Goal: Task Accomplishment & Management: Use online tool/utility

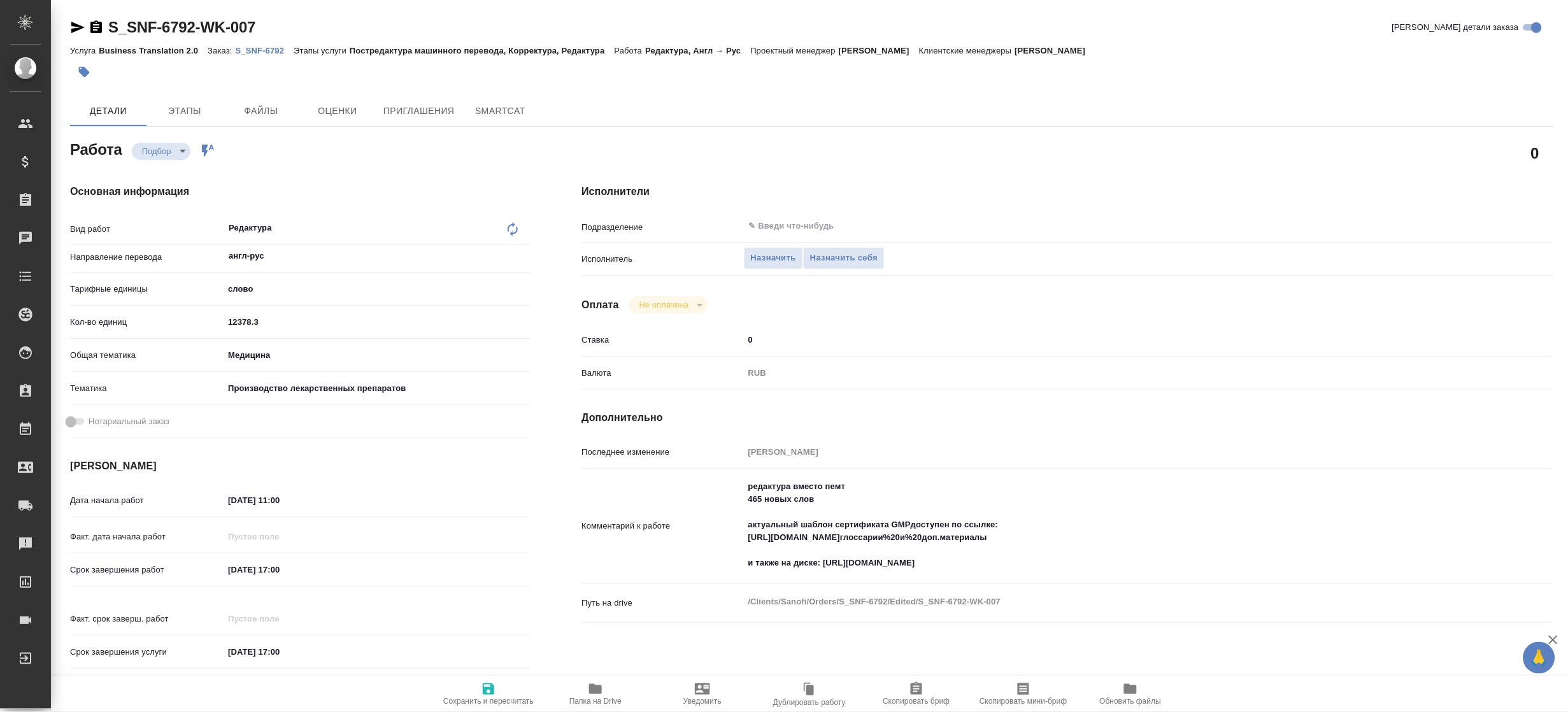
type textarea "x"
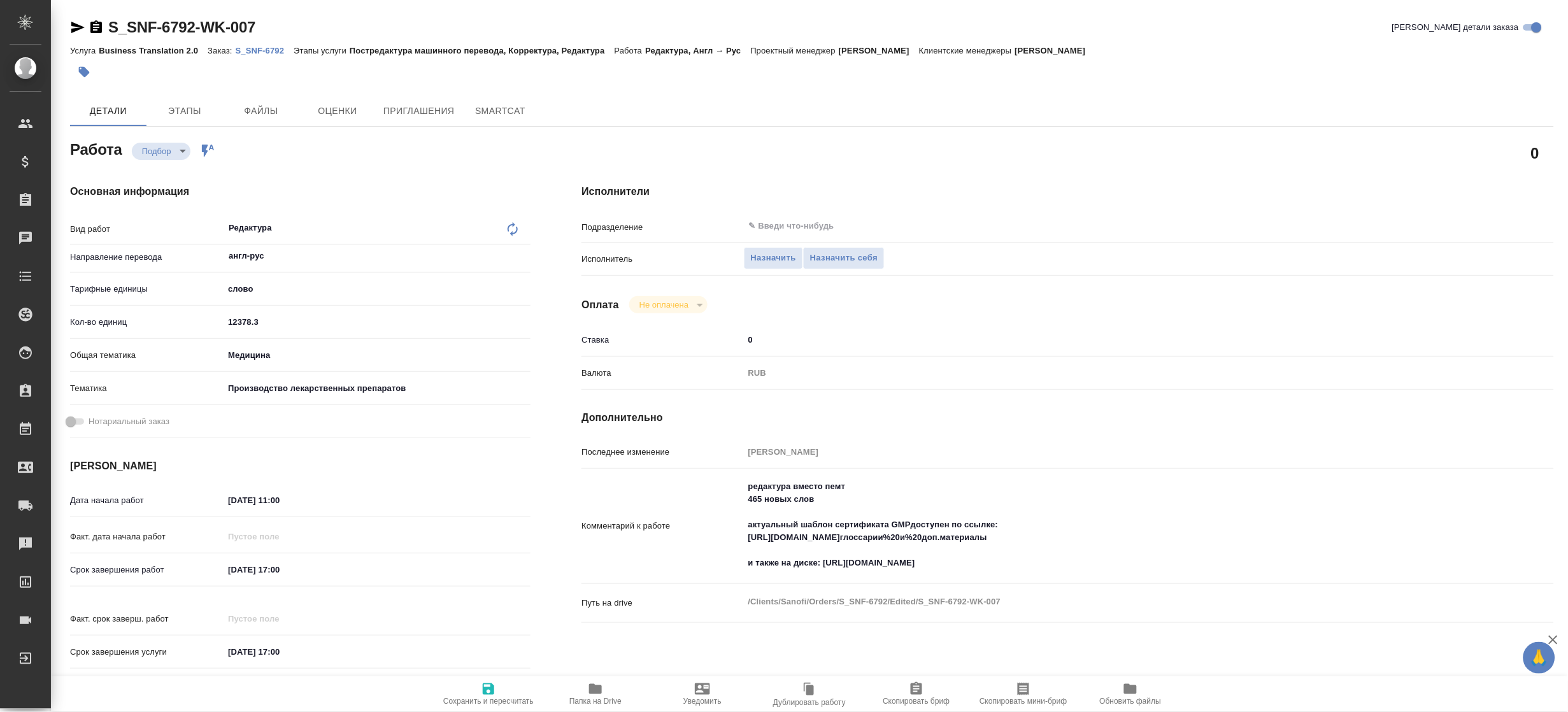
type textarea "x"
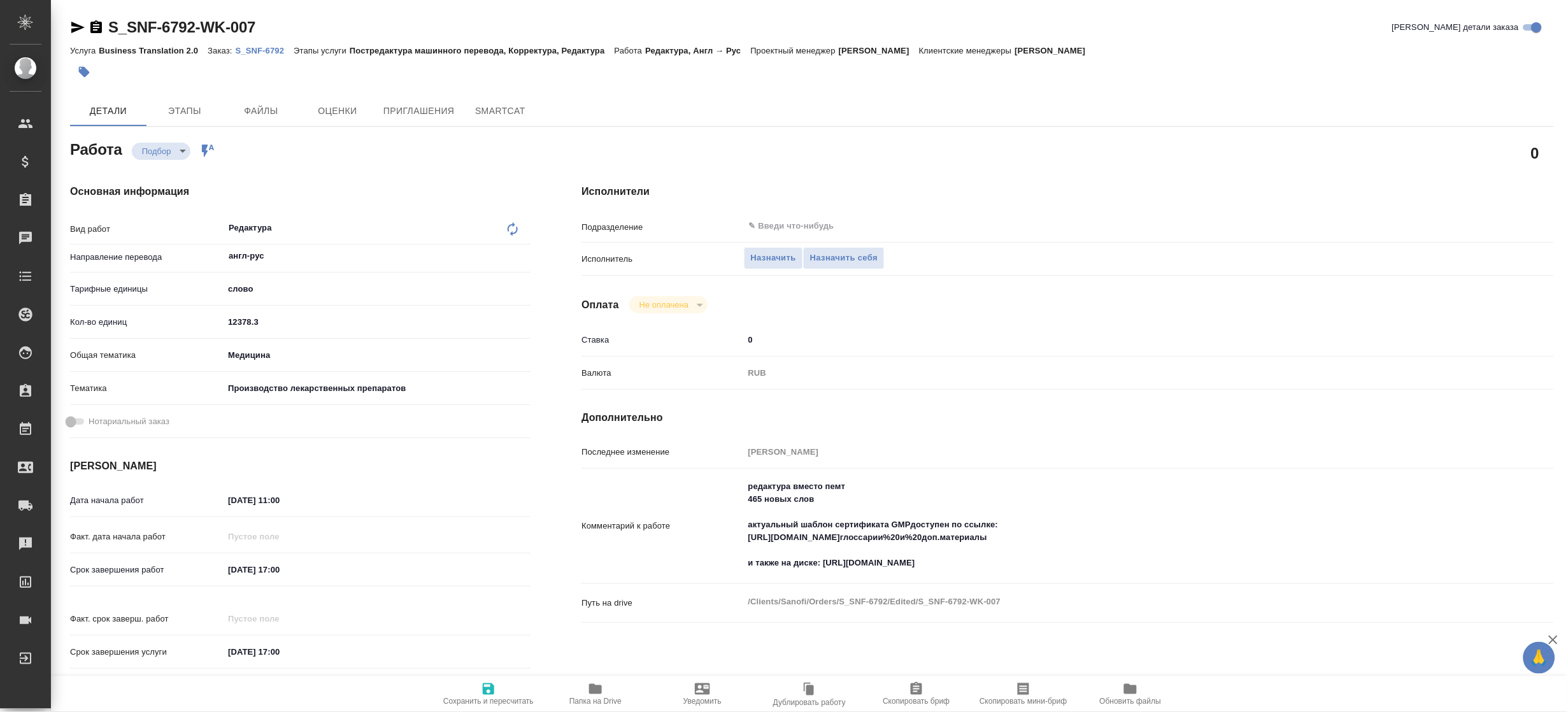
type textarea "x"
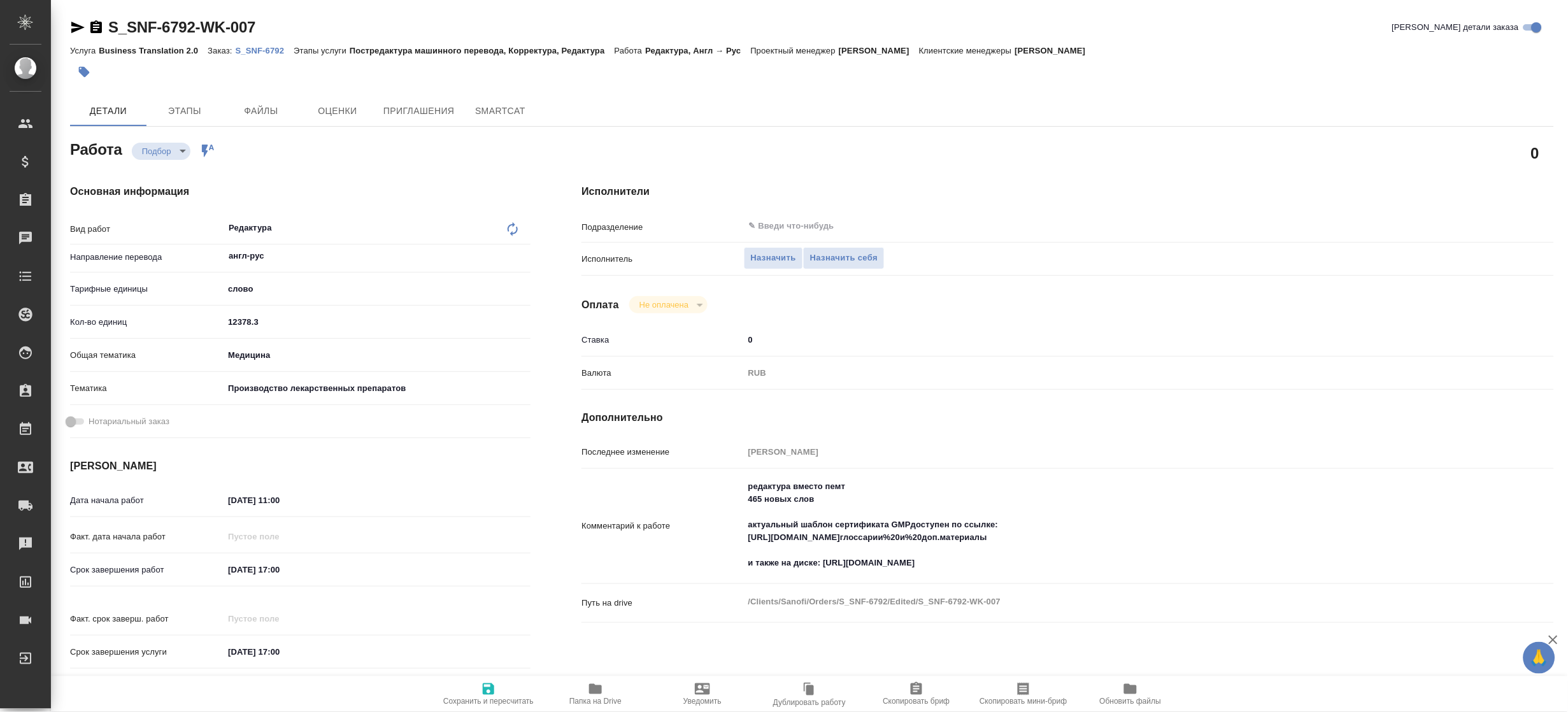
type textarea "x"
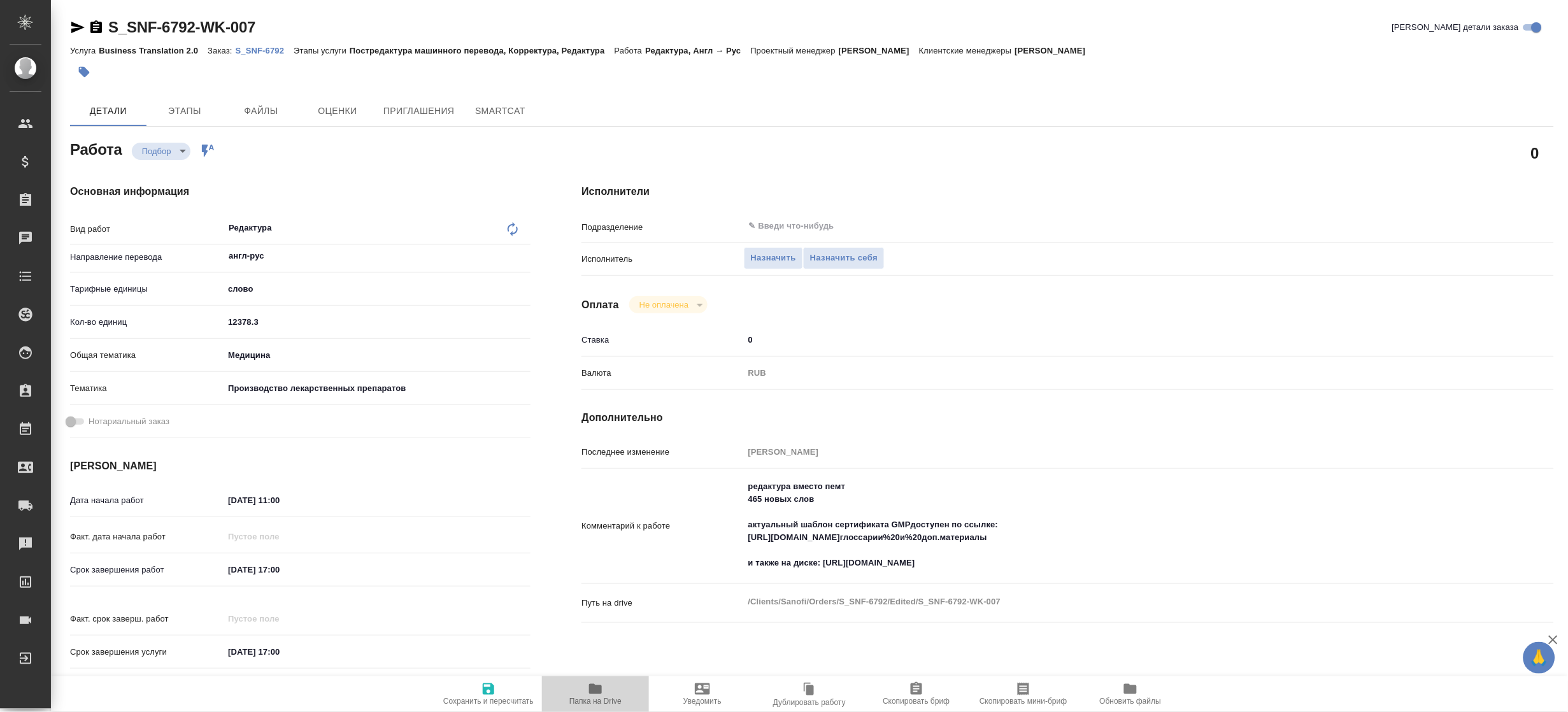
click at [592, 692] on icon "button" at bounding box center [595, 689] width 12 height 11
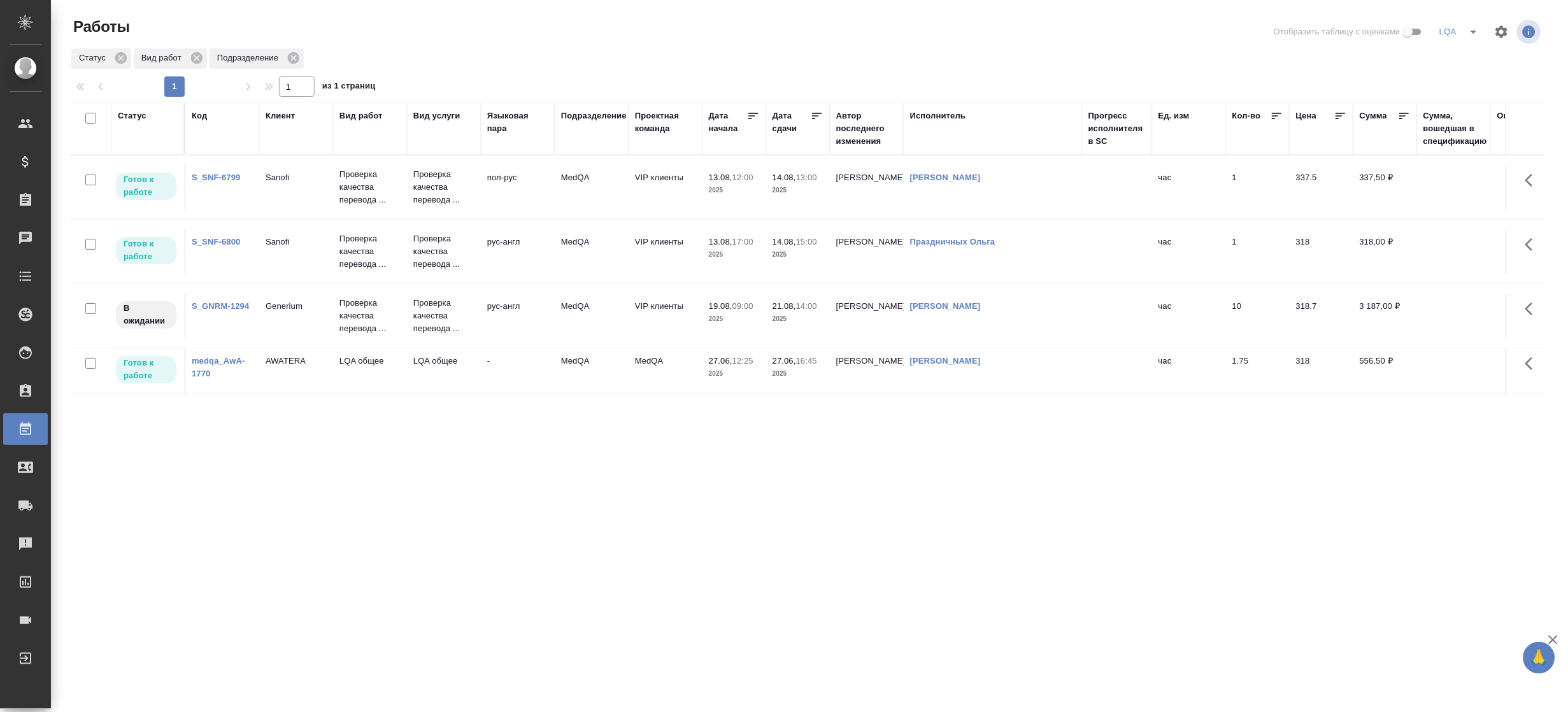
click at [726, 193] on p "2025" at bounding box center [734, 190] width 51 height 12
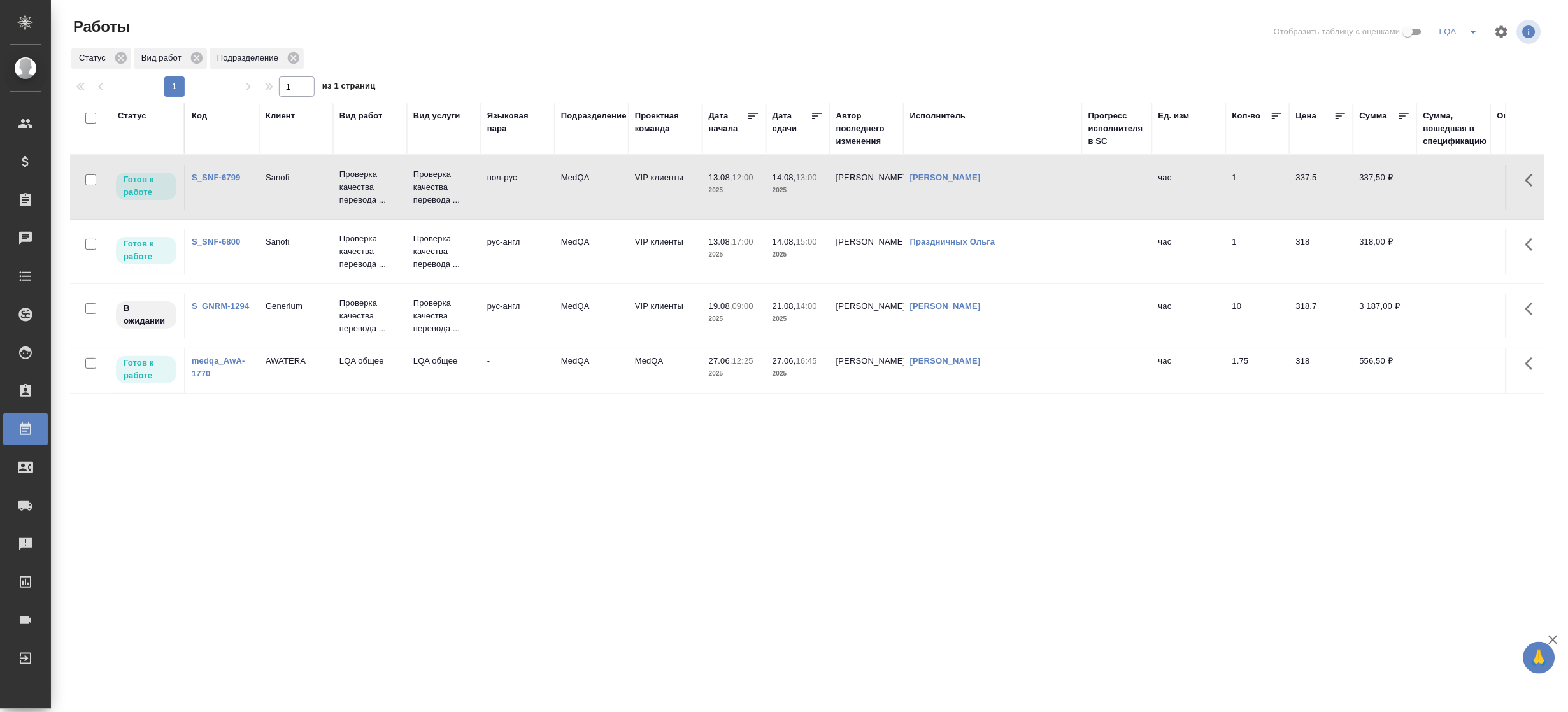
click at [726, 193] on p "2025" at bounding box center [734, 190] width 51 height 12
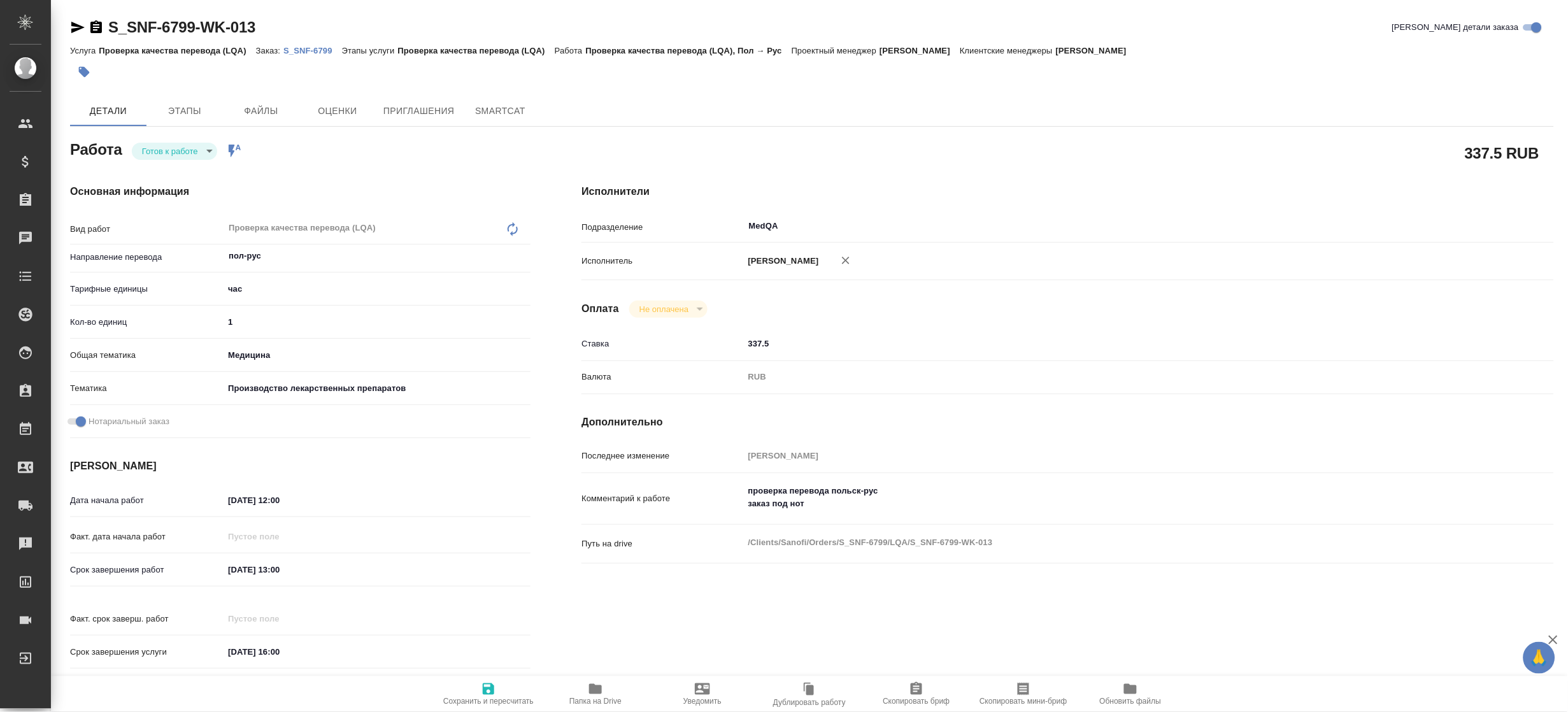
type textarea "x"
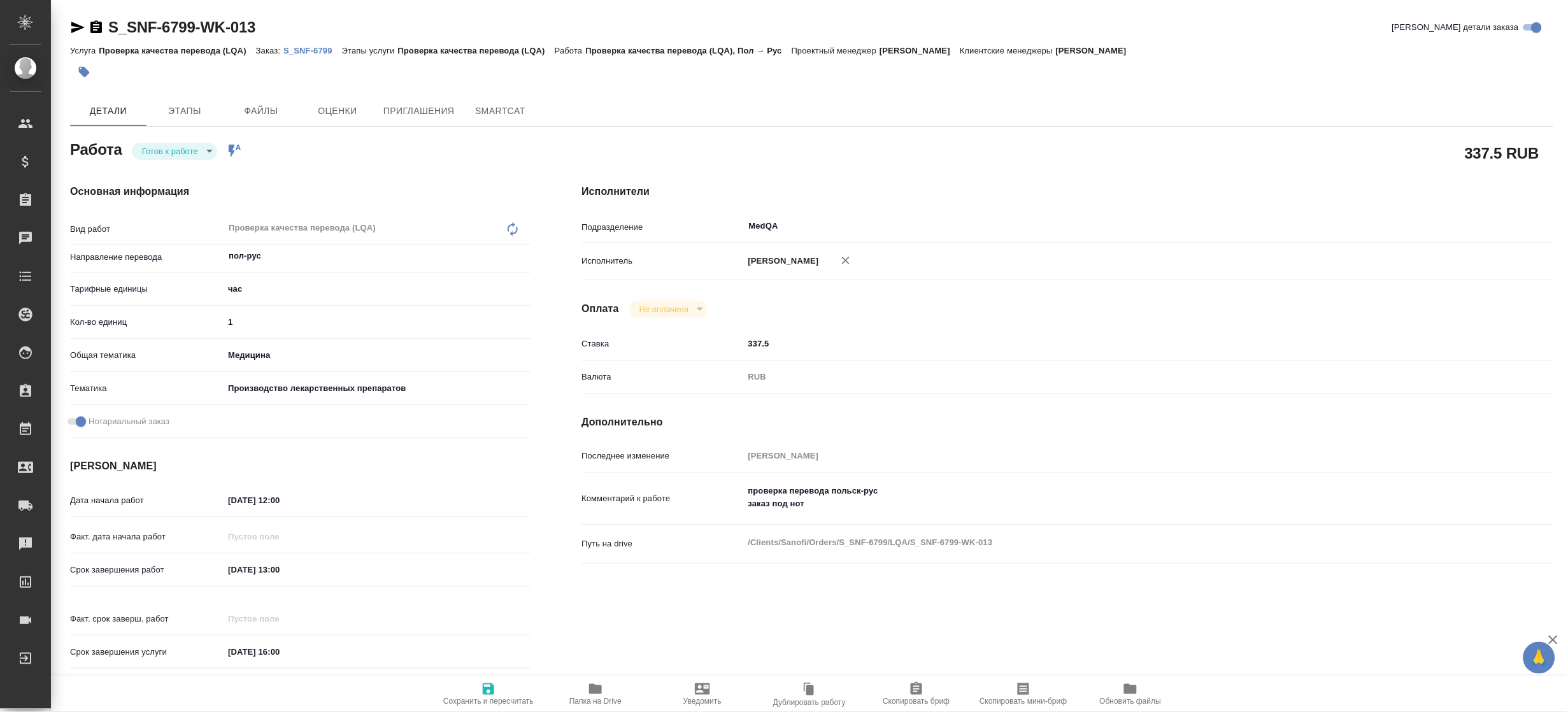
type textarea "x"
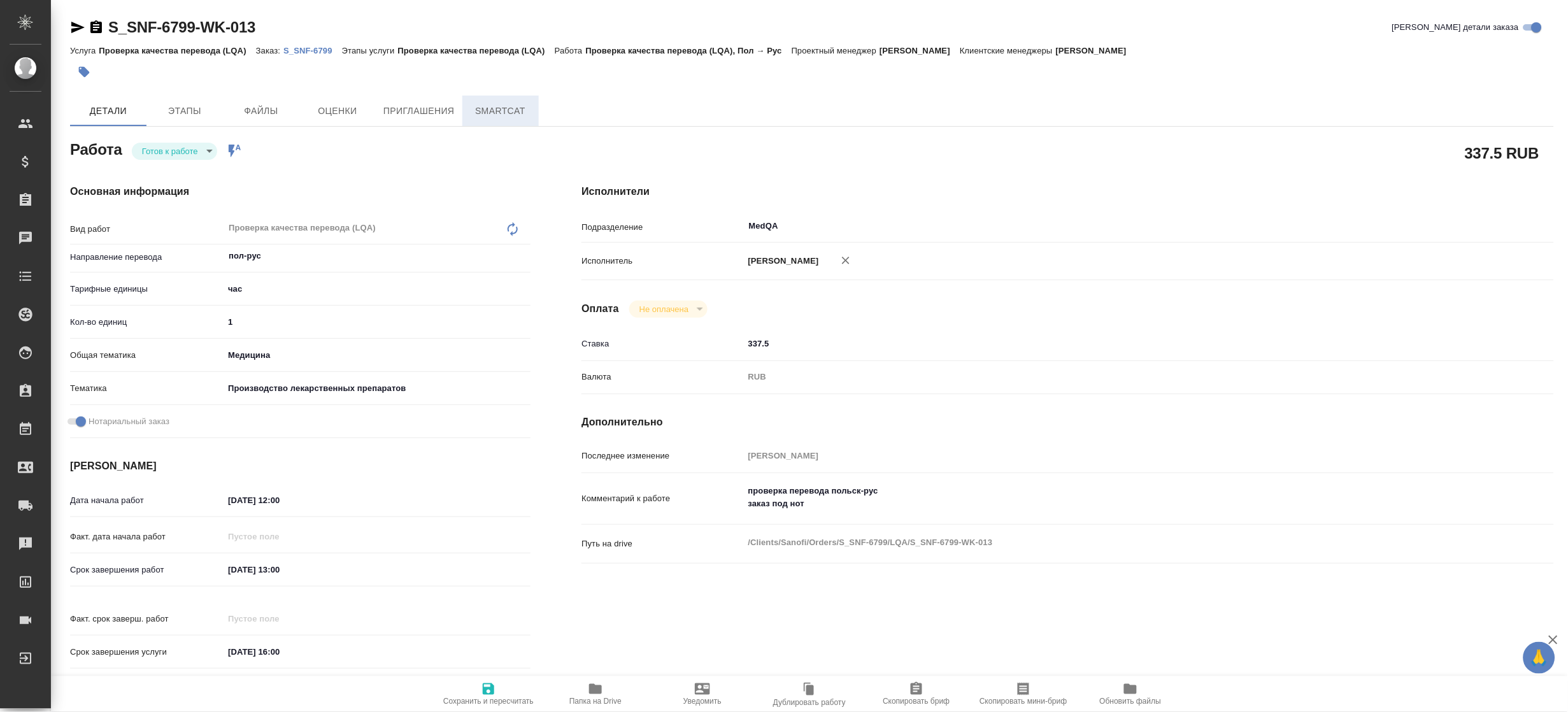
type textarea "x"
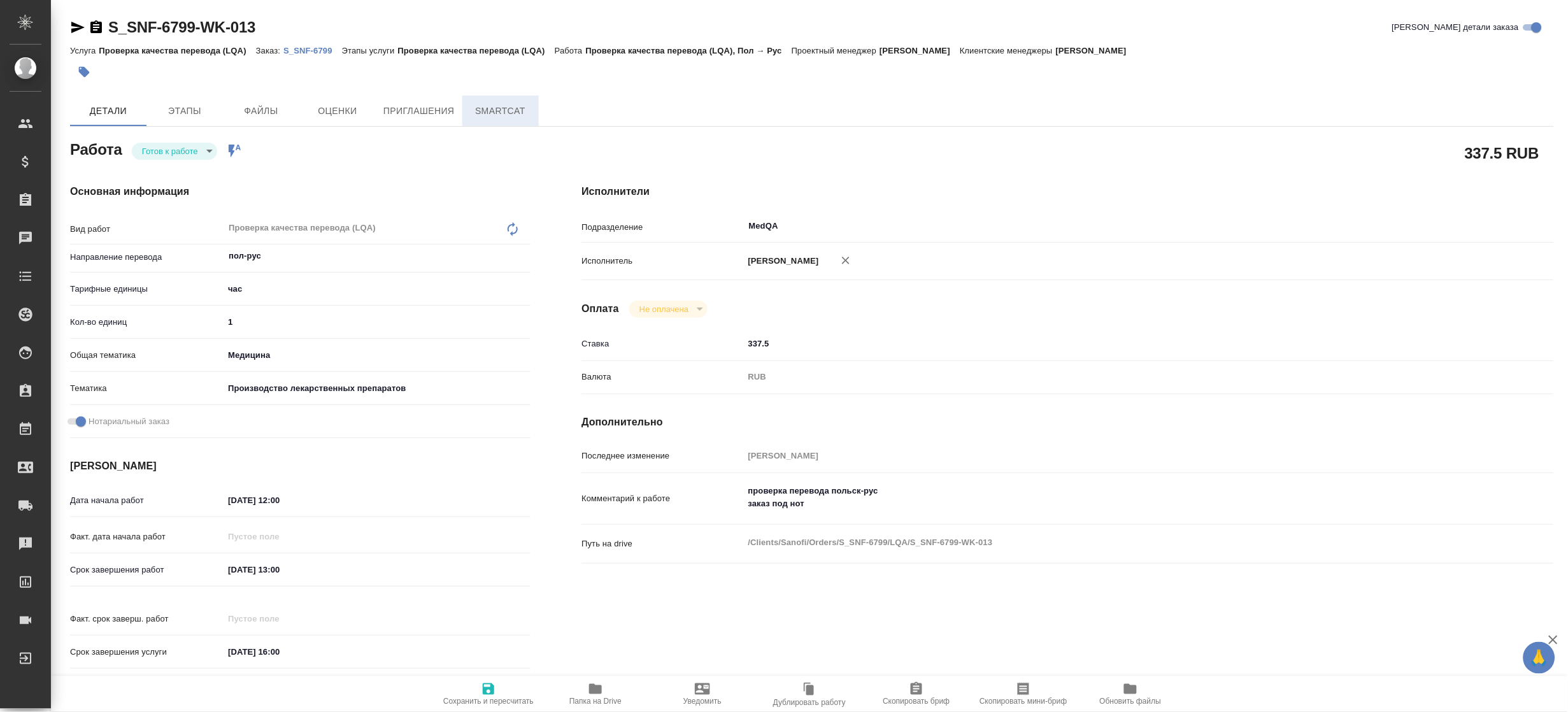
click at [490, 116] on span "SmartCat" at bounding box center [501, 111] width 62 height 16
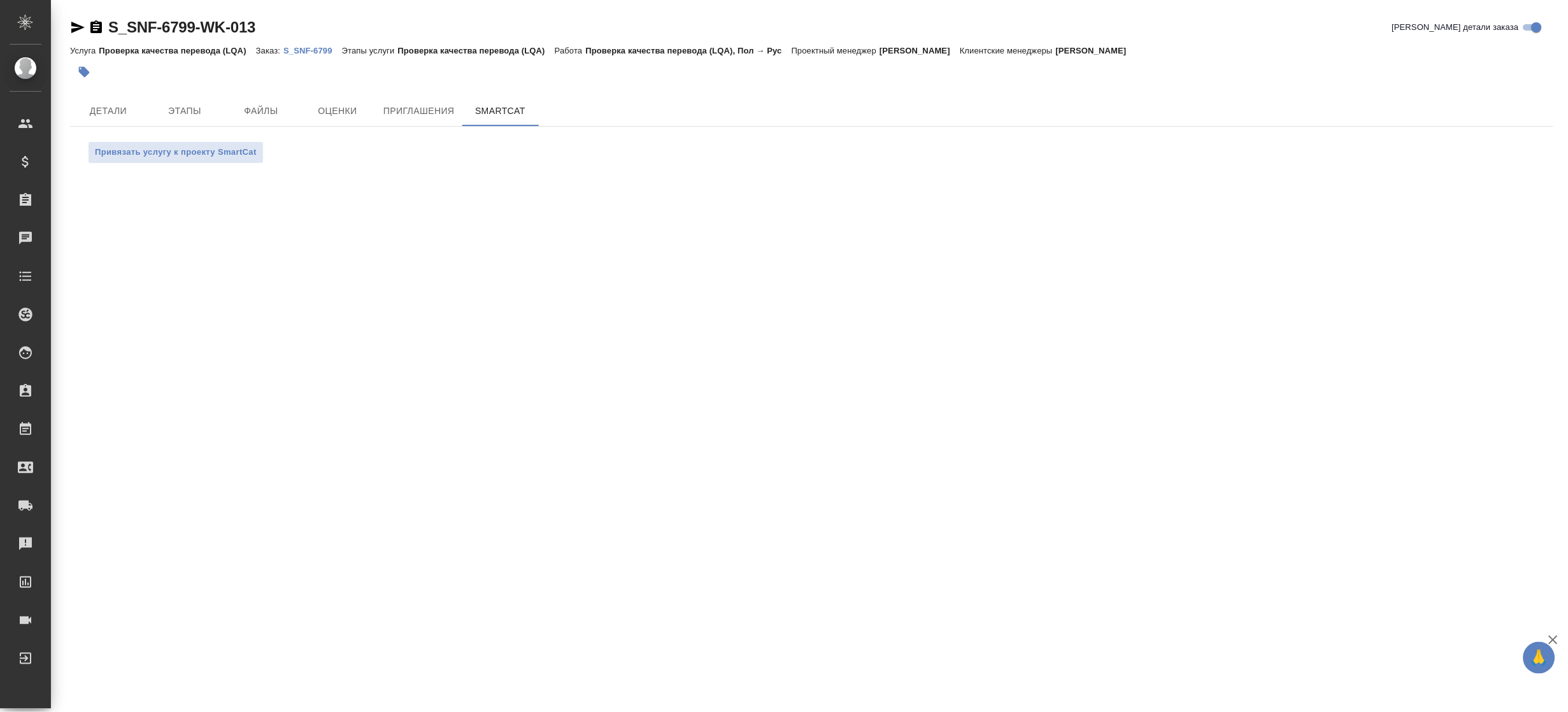
click at [313, 52] on p "S_SNF-6799" at bounding box center [312, 50] width 59 height 10
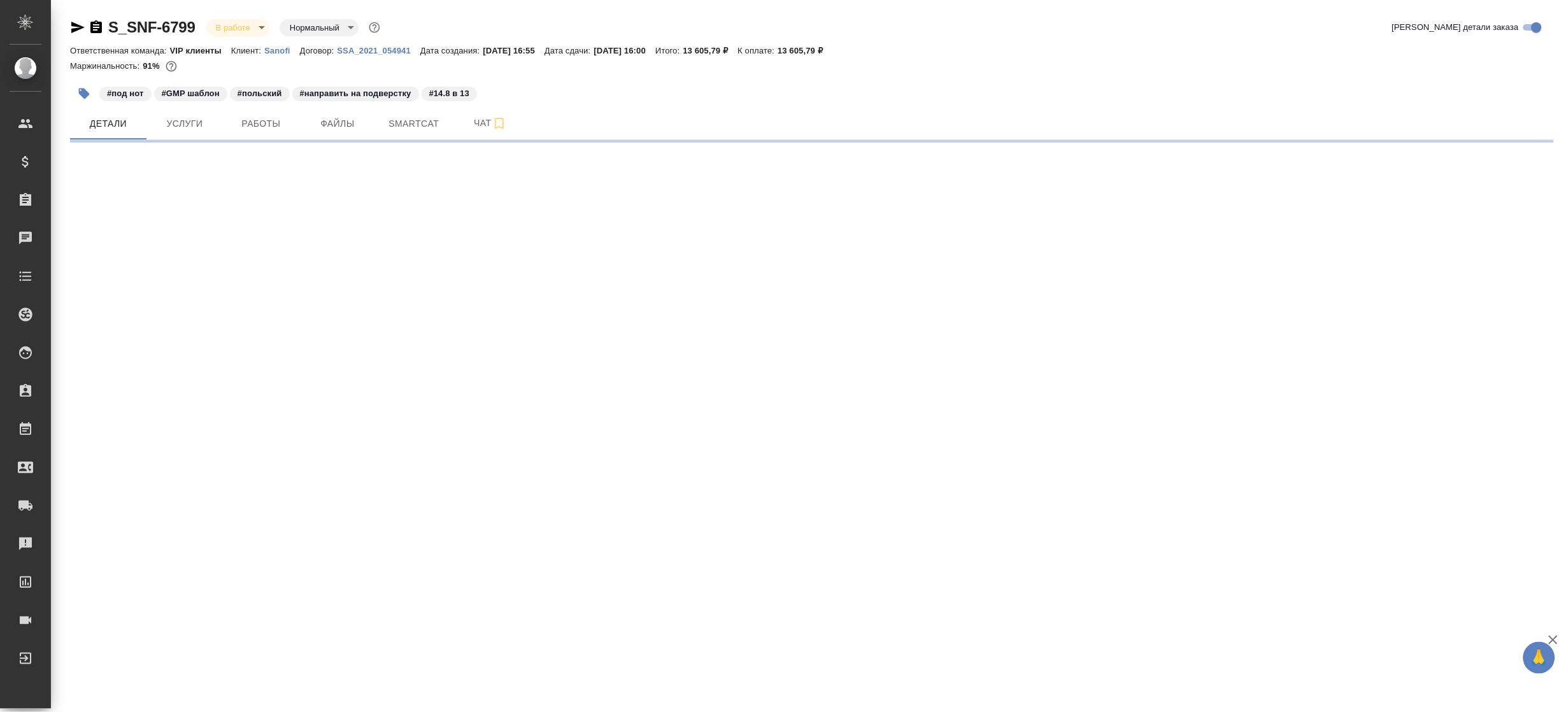
select select "RU"
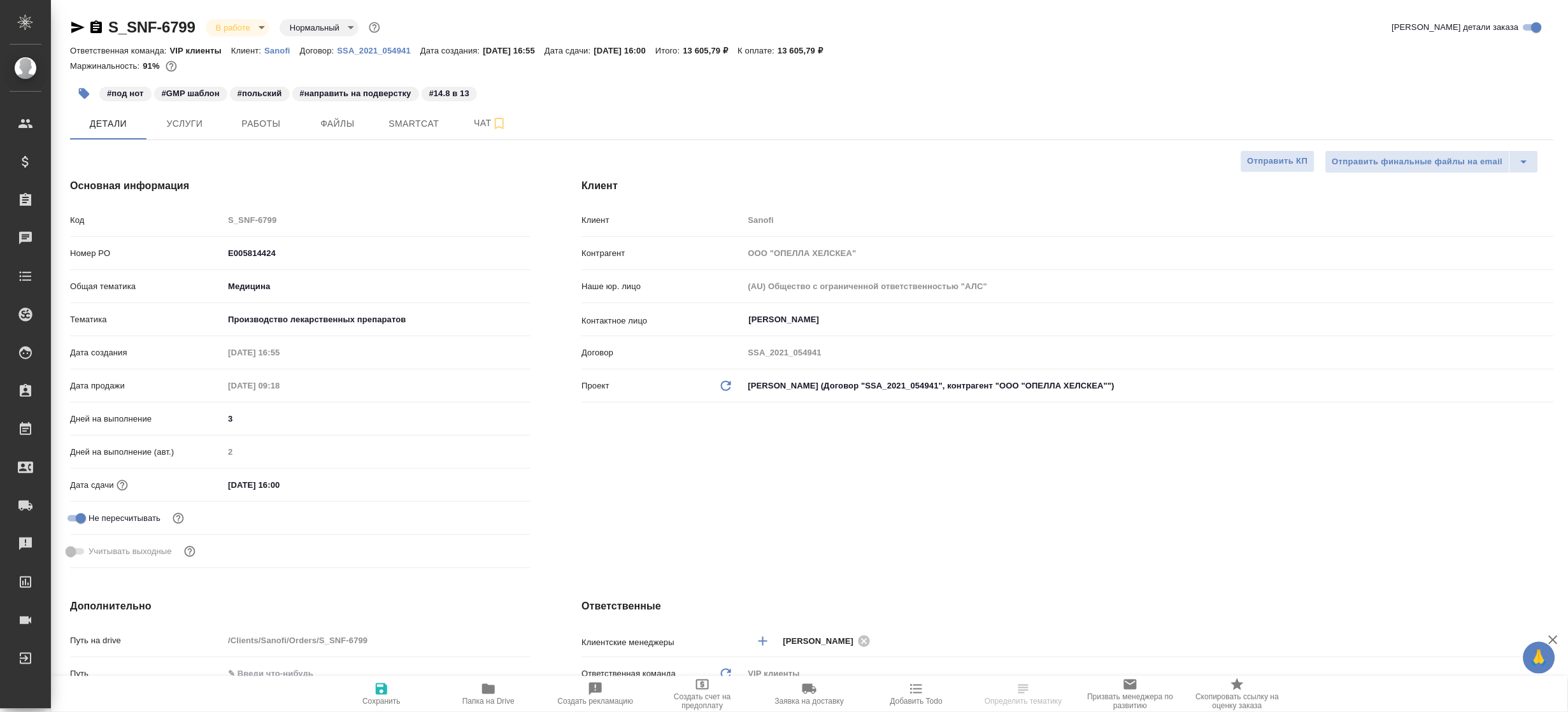
type textarea "x"
click at [424, 131] on span "Smartcat" at bounding box center [414, 124] width 62 height 16
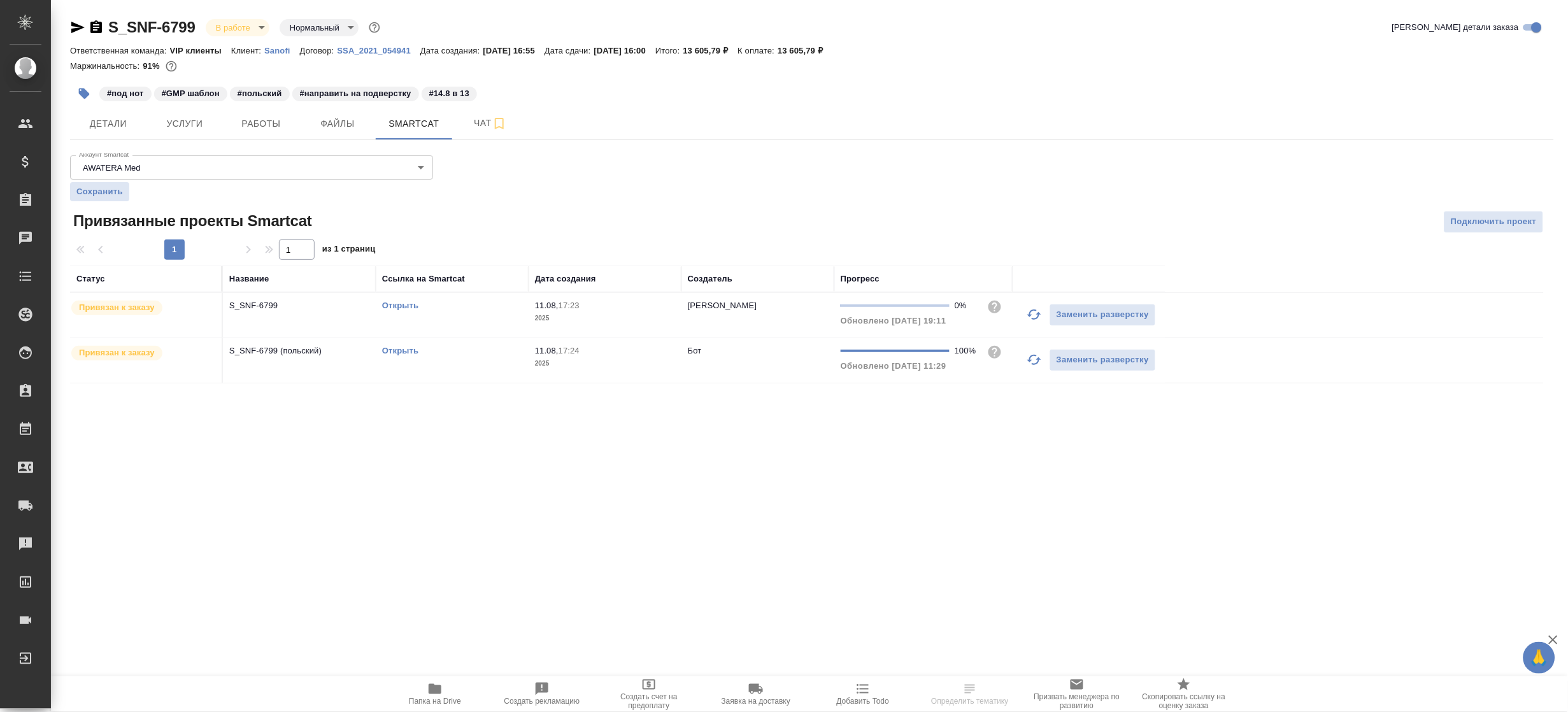
click at [406, 349] on link "Открыть" at bounding box center [400, 350] width 36 height 10
click at [439, 684] on icon "button" at bounding box center [434, 688] width 15 height 15
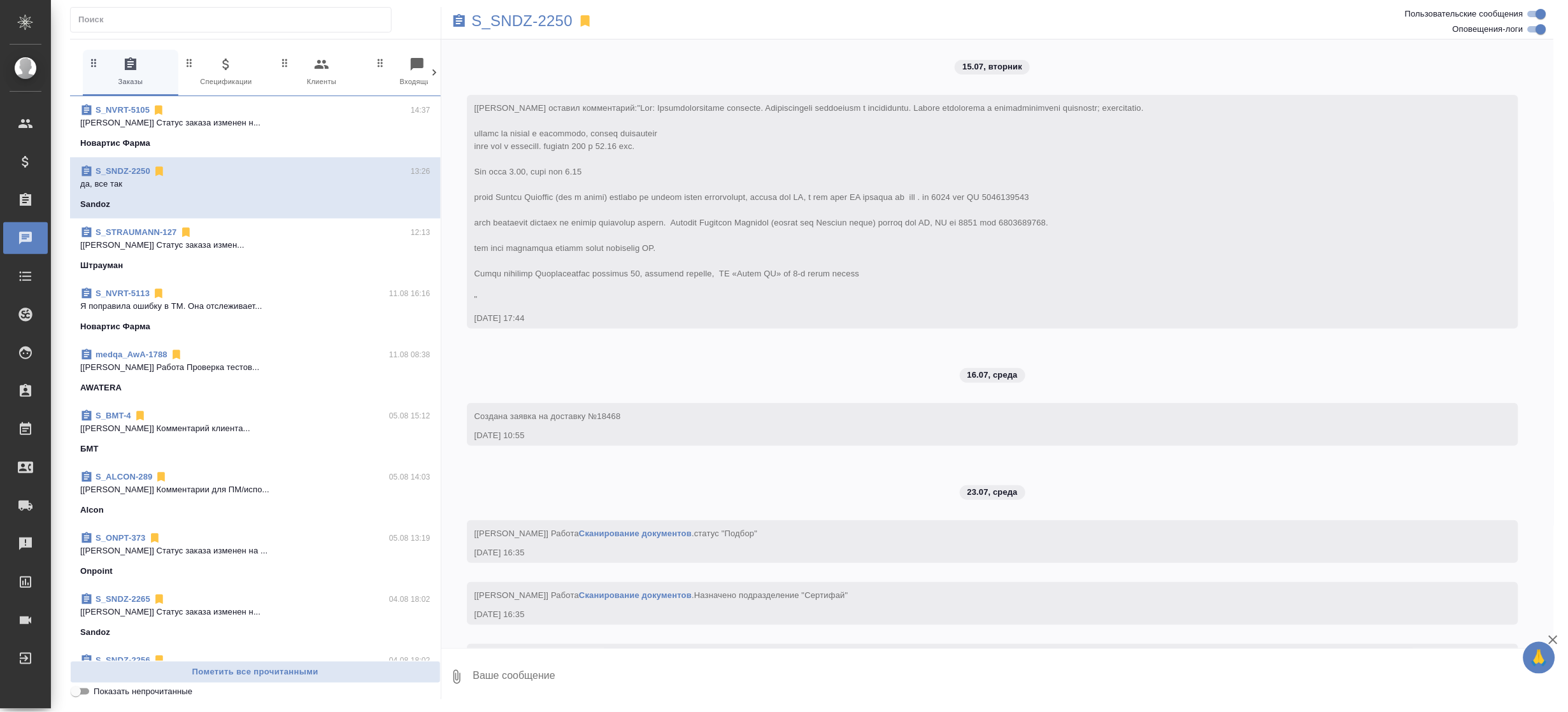
scroll to position [23406, 0]
